Goal: Task Accomplishment & Management: Use online tool/utility

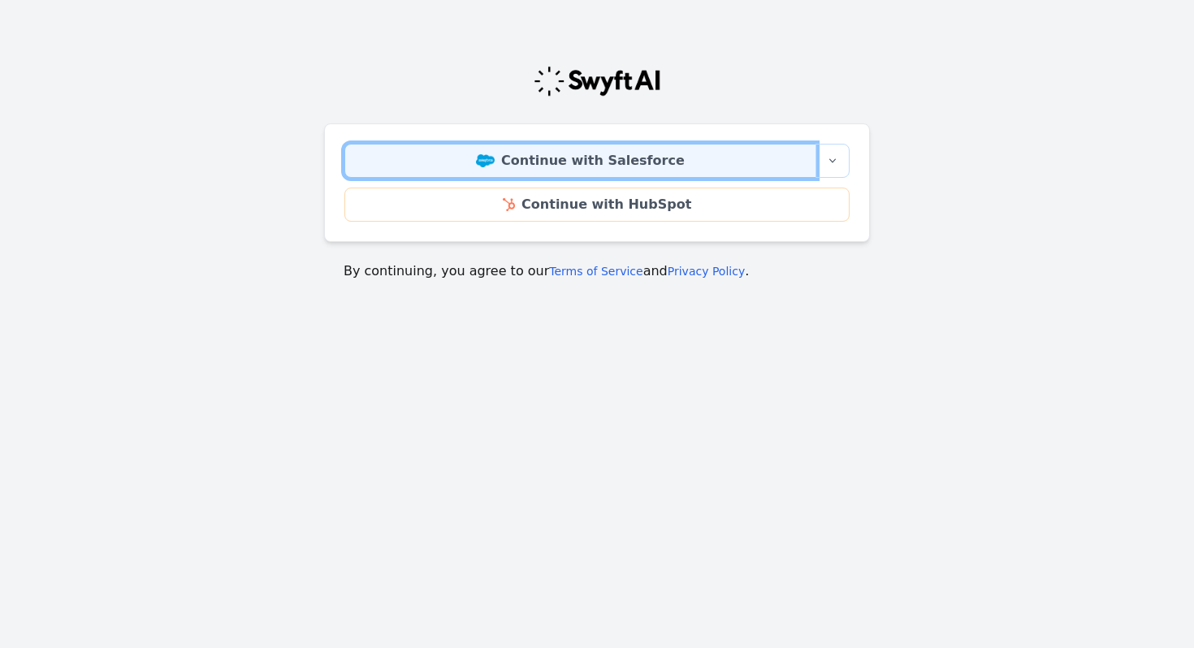
click at [624, 149] on link "Continue with Salesforce" at bounding box center [580, 161] width 472 height 34
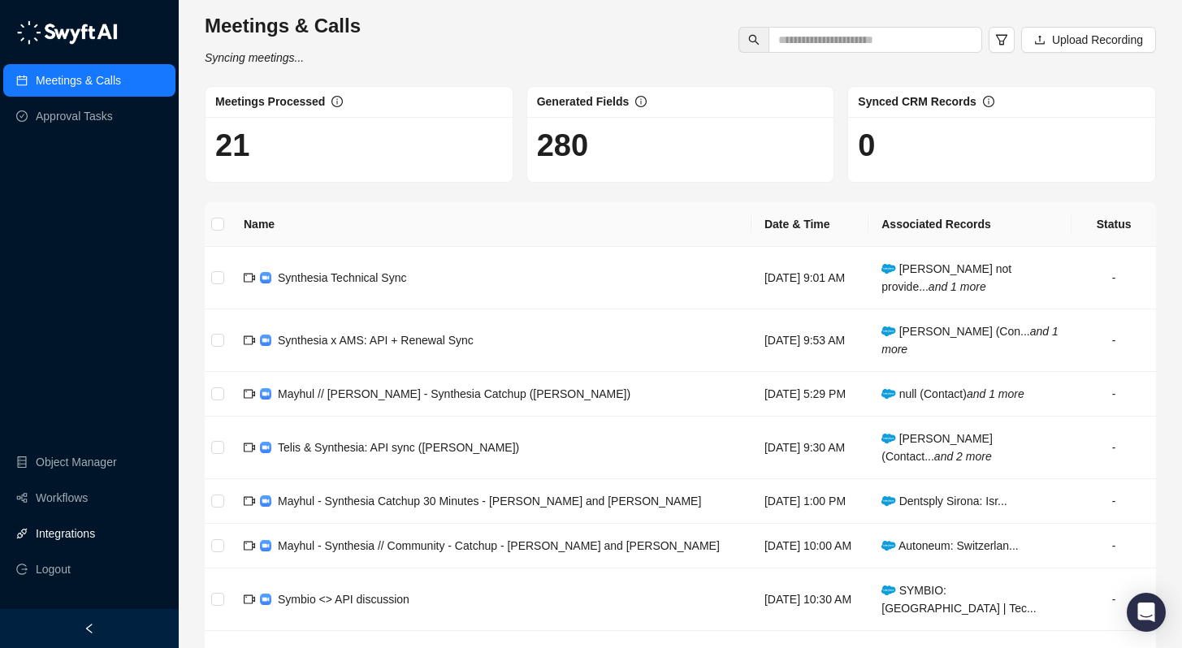
click at [84, 529] on link "Integrations" at bounding box center [65, 533] width 59 height 32
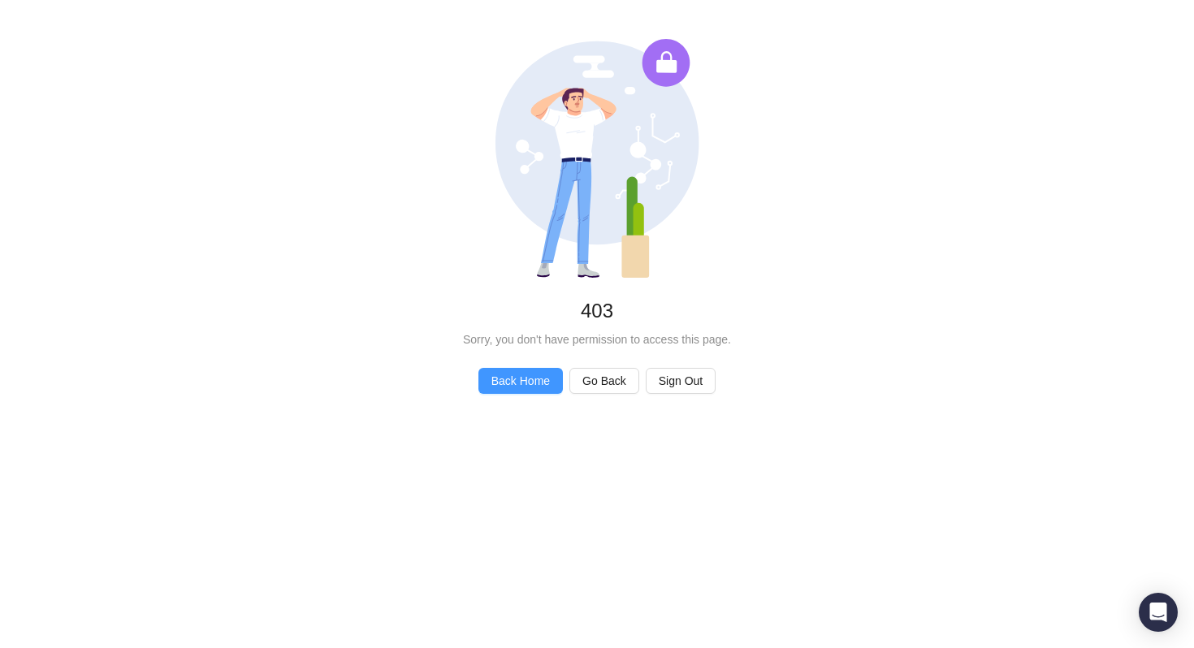
click at [526, 378] on span "Back Home" at bounding box center [520, 381] width 58 height 18
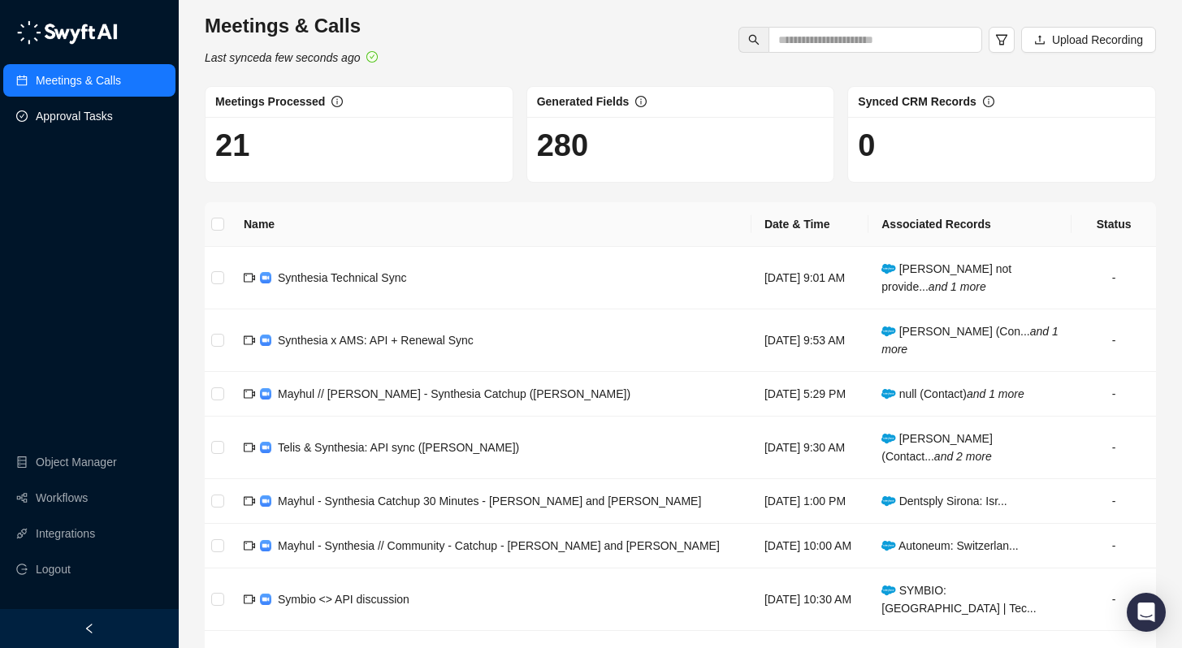
click at [85, 115] on link "Approval Tasks" at bounding box center [74, 116] width 77 height 32
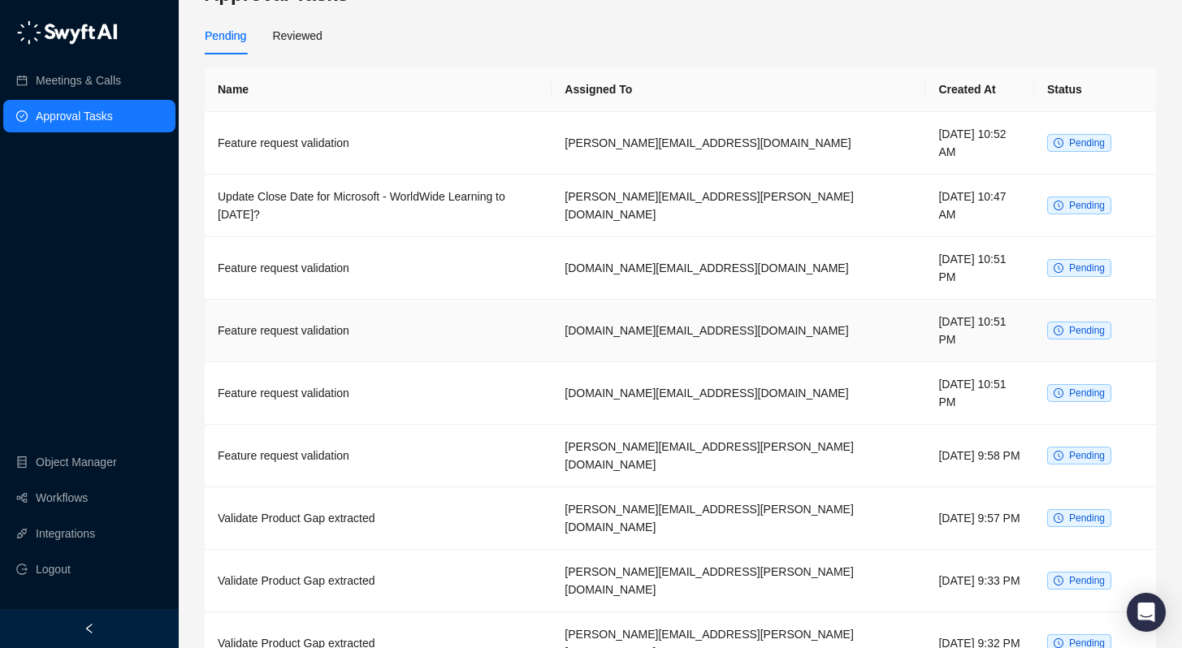
scroll to position [63, 0]
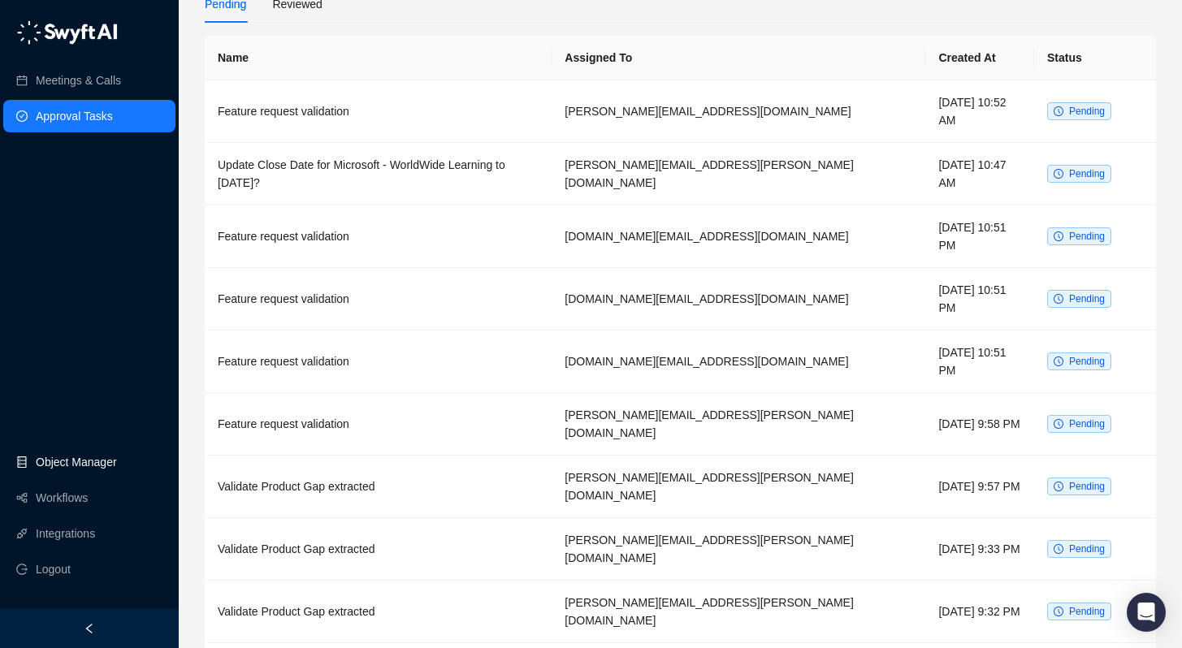
click at [99, 455] on link "Object Manager" at bounding box center [76, 462] width 81 height 32
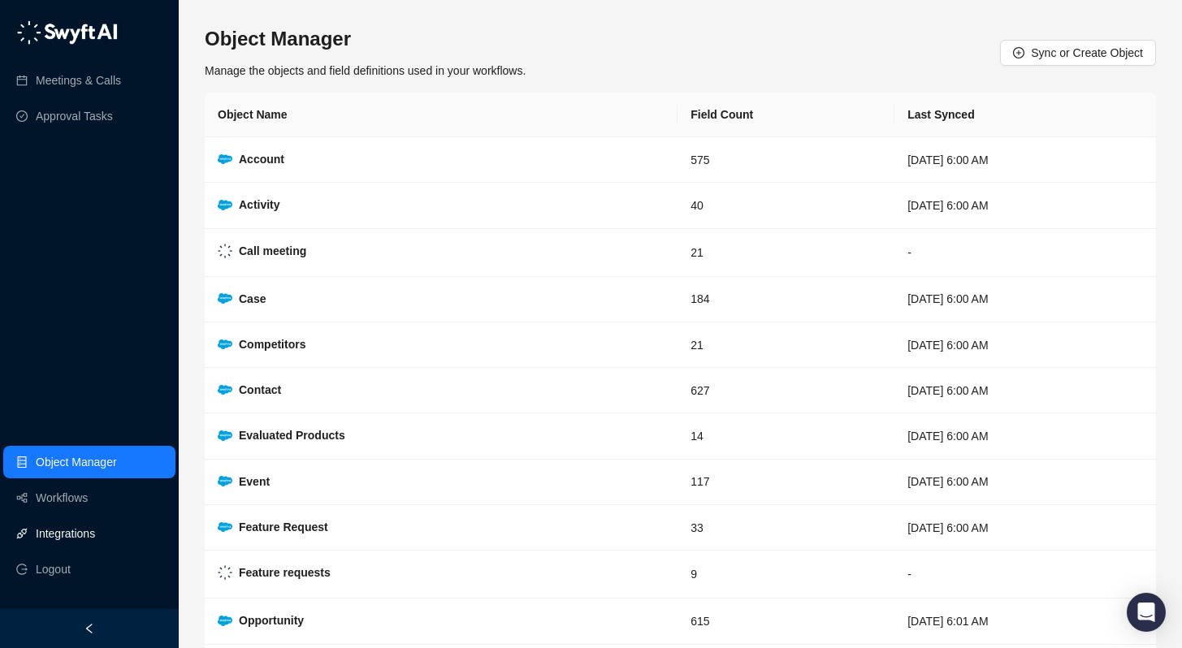
click at [88, 535] on link "Integrations" at bounding box center [65, 533] width 59 height 32
